Goal: Transaction & Acquisition: Purchase product/service

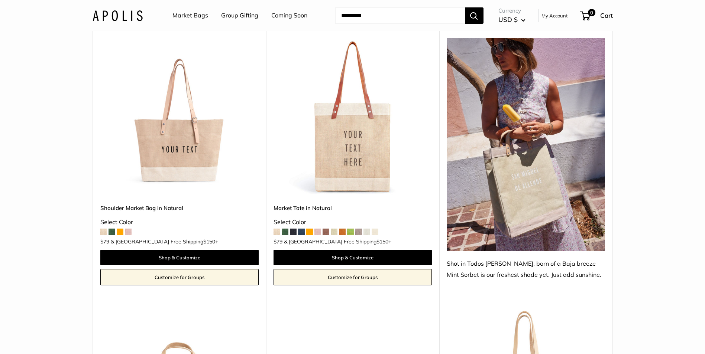
scroll to position [409, 0]
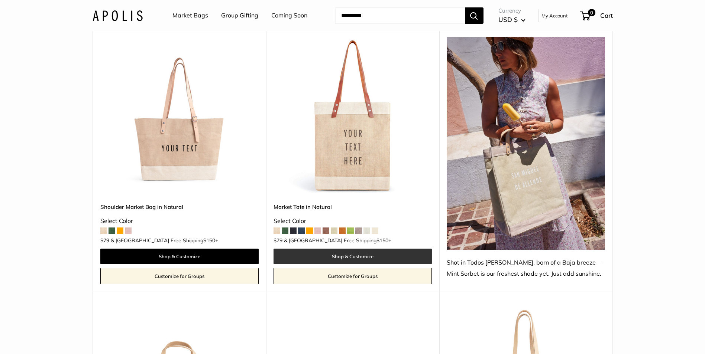
click at [345, 249] on link "Shop & Customize" at bounding box center [352, 257] width 158 height 16
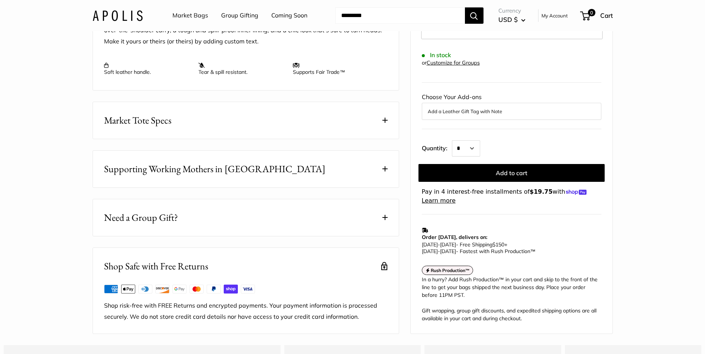
scroll to position [334, 0]
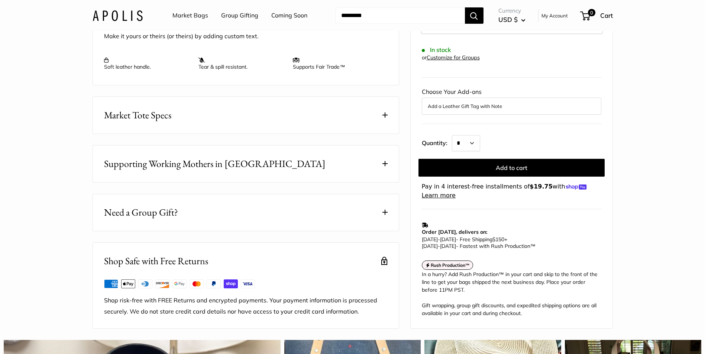
click at [385, 129] on button "Market Tote Specs" at bounding box center [246, 115] width 306 height 37
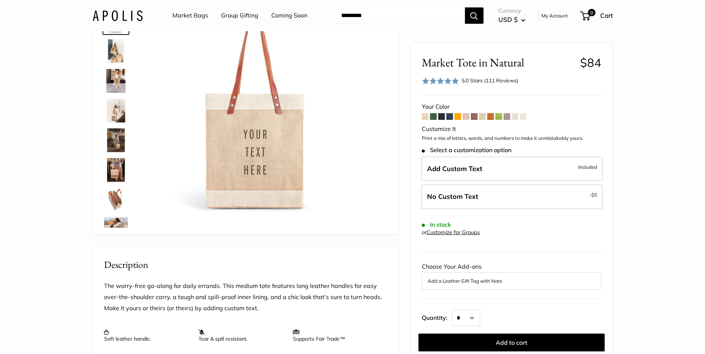
scroll to position [0, 0]
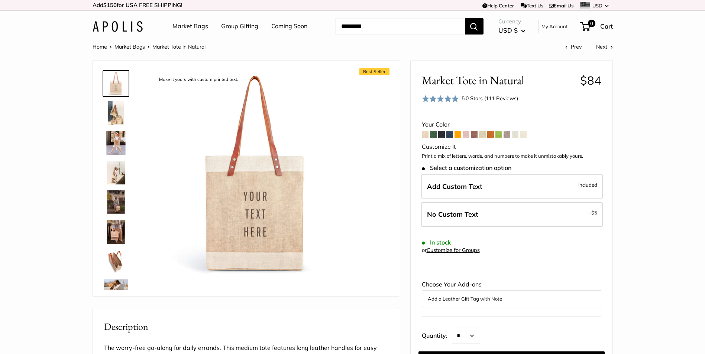
click at [134, 45] on link "Market Bags" at bounding box center [129, 46] width 30 height 7
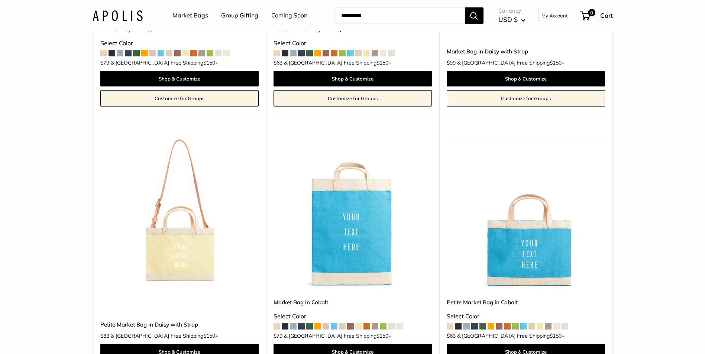
scroll to position [2006, 0]
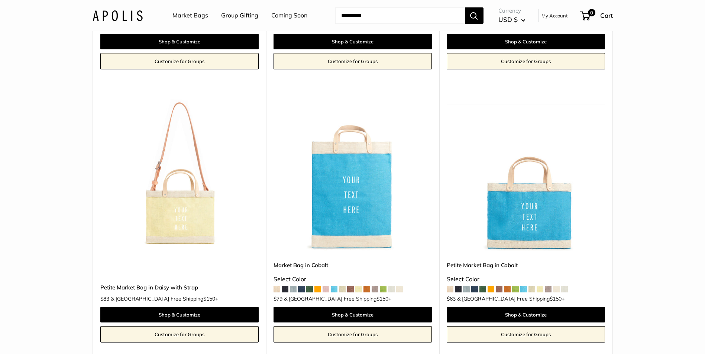
click at [384, 286] on span at bounding box center [383, 289] width 7 height 7
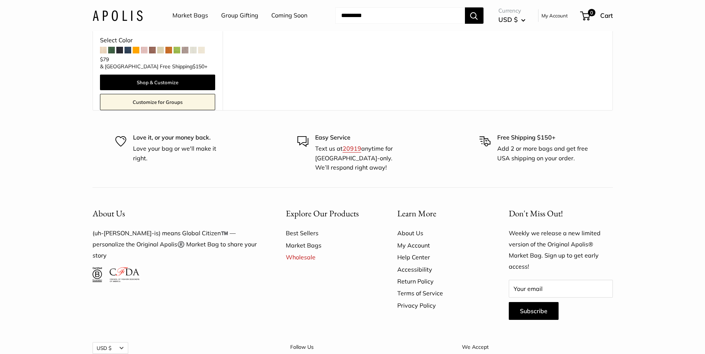
scroll to position [1833, 0]
